Goal: Information Seeking & Learning: Learn about a topic

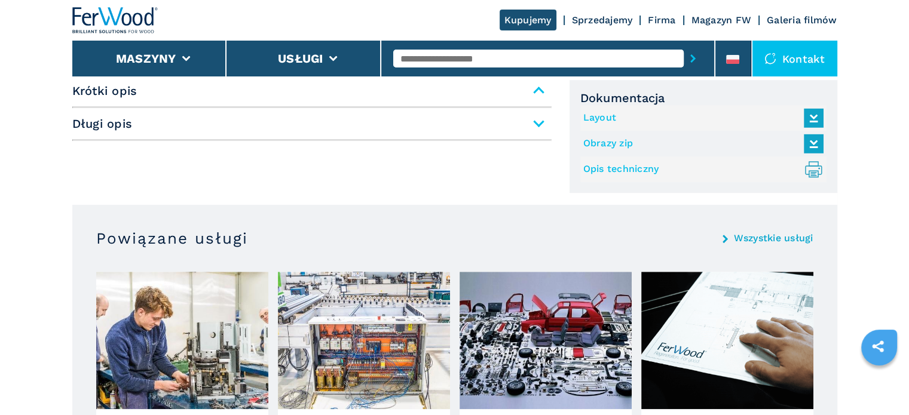
scroll to position [777, 0]
click at [539, 90] on span "Krótki opis" at bounding box center [311, 91] width 479 height 22
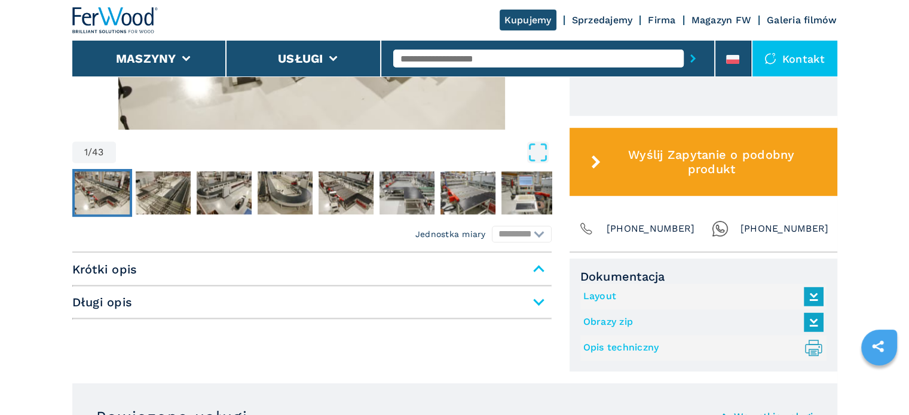
click at [541, 299] on span "Długi opis" at bounding box center [311, 303] width 479 height 22
click at [540, 303] on span "Długi opis" at bounding box center [311, 303] width 479 height 22
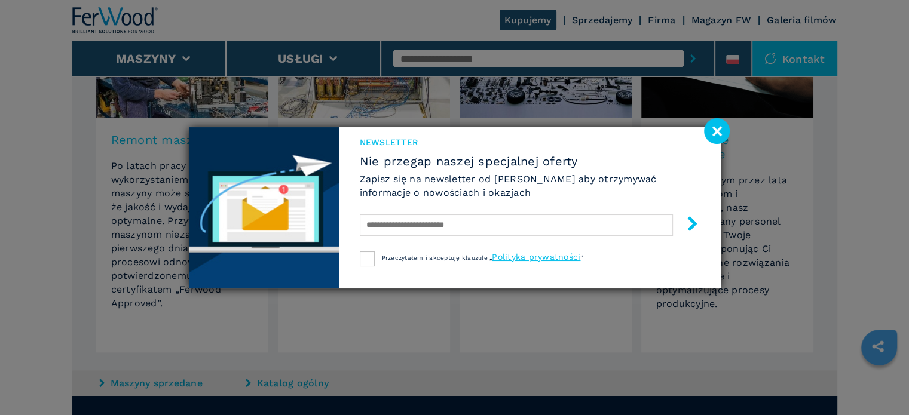
scroll to position [1196, 0]
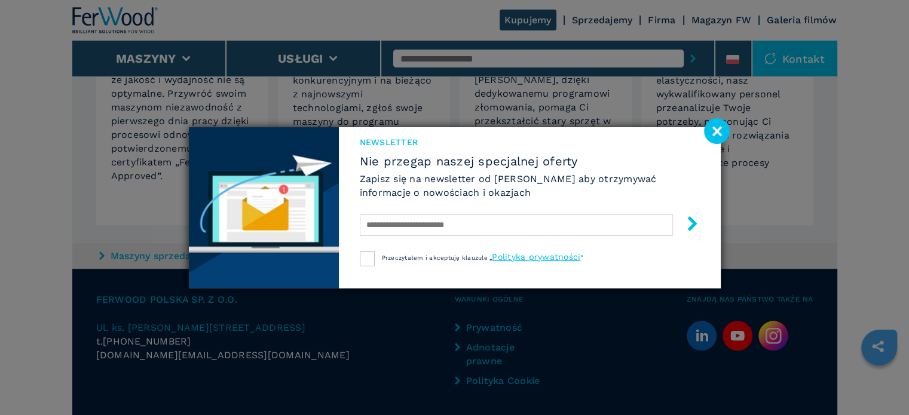
click at [713, 131] on image at bounding box center [717, 131] width 26 height 26
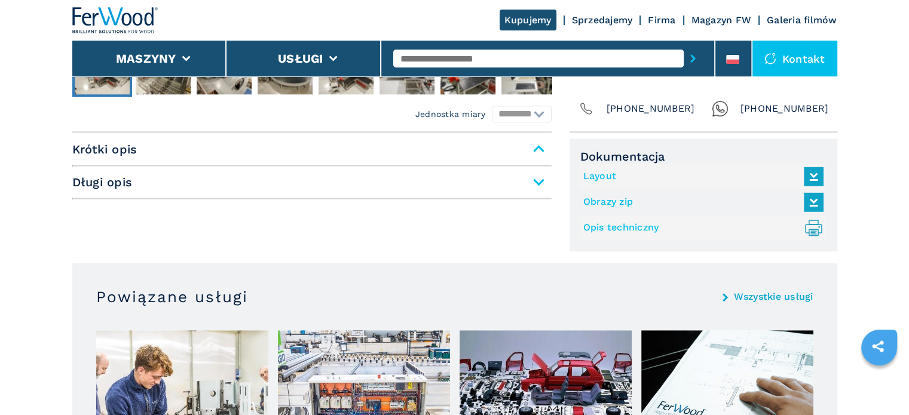
scroll to position [698, 0]
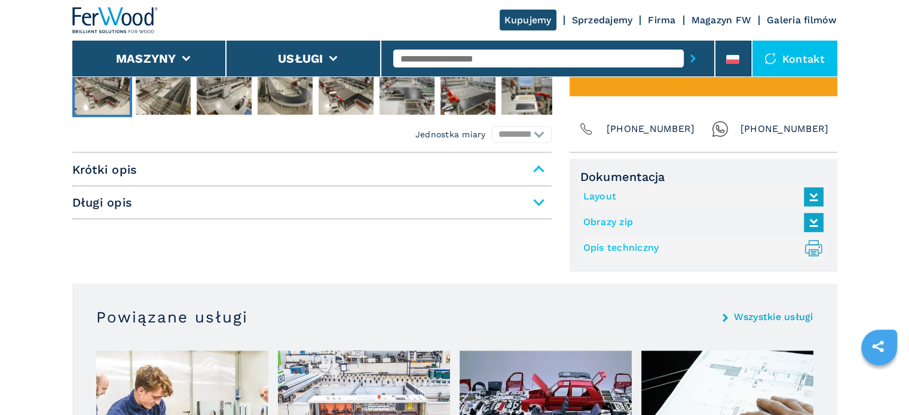
click at [617, 249] on link "Opis techniczny .prefix__st0{stroke-linecap:round;stroke-linejoin:round}.prefix…" at bounding box center [700, 249] width 234 height 20
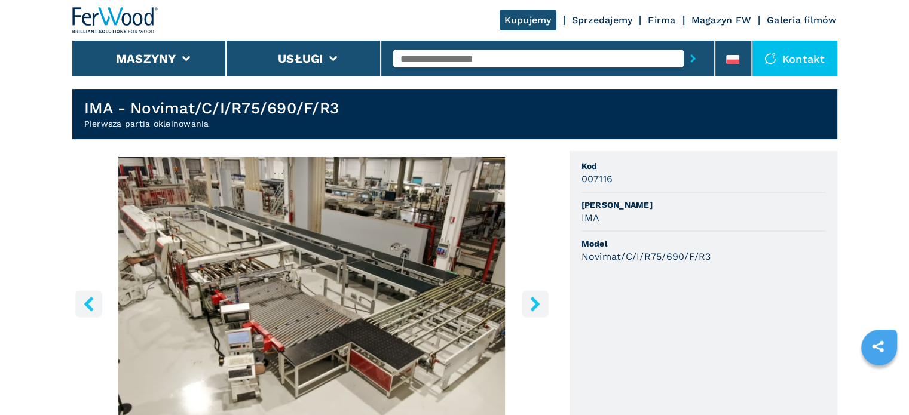
scroll to position [279, 0]
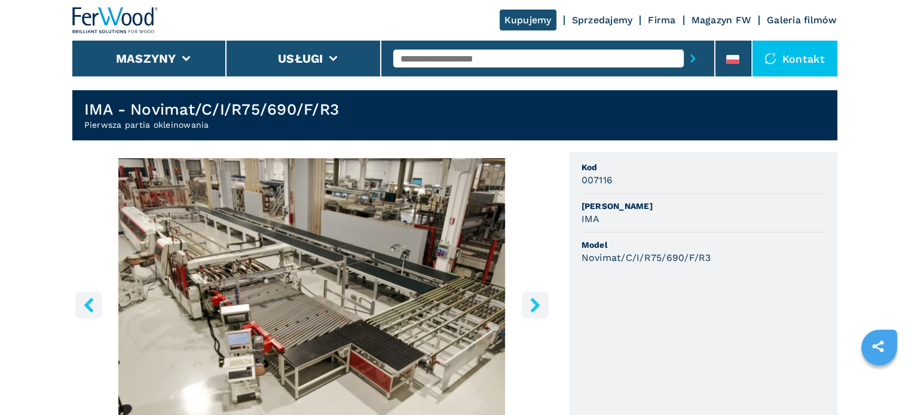
click at [106, 10] on img at bounding box center [115, 20] width 86 height 26
